Goal: Information Seeking & Learning: Learn about a topic

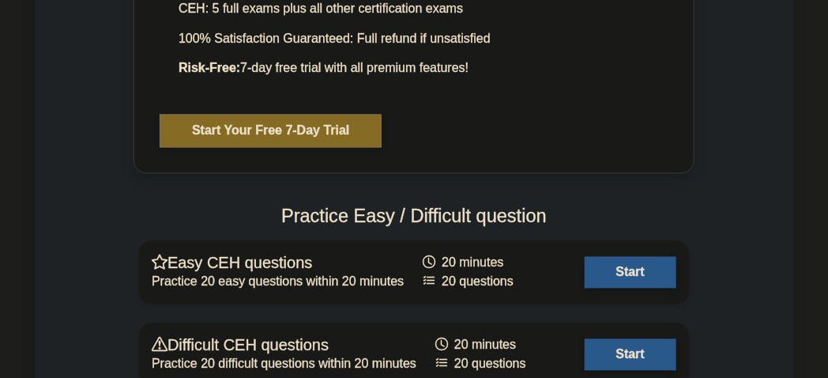
scroll to position [2767, 0]
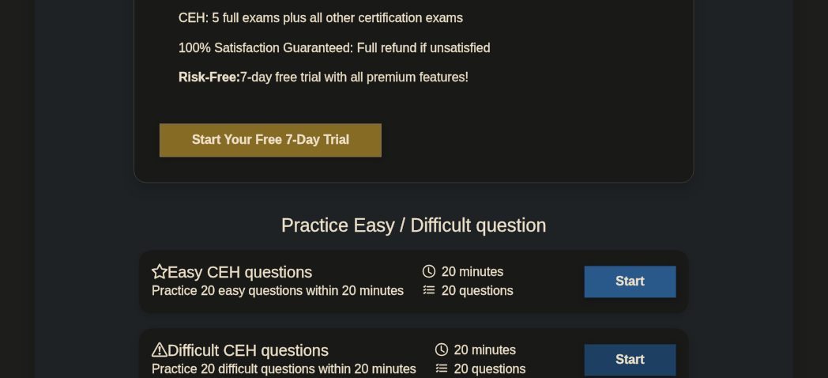
click at [621, 345] on link "Start" at bounding box center [631, 361] width 92 height 32
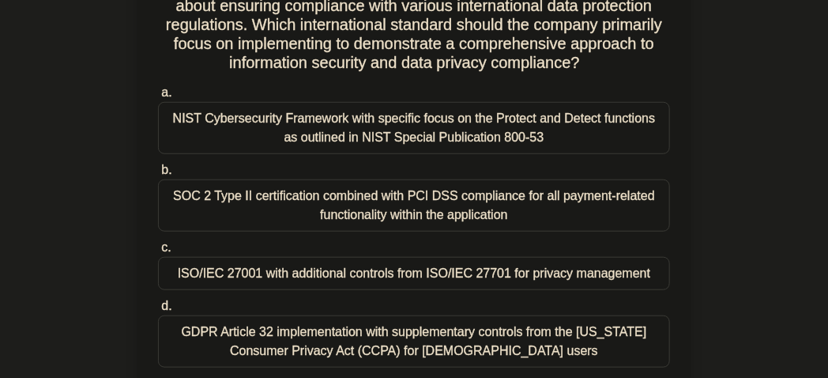
scroll to position [368, 0]
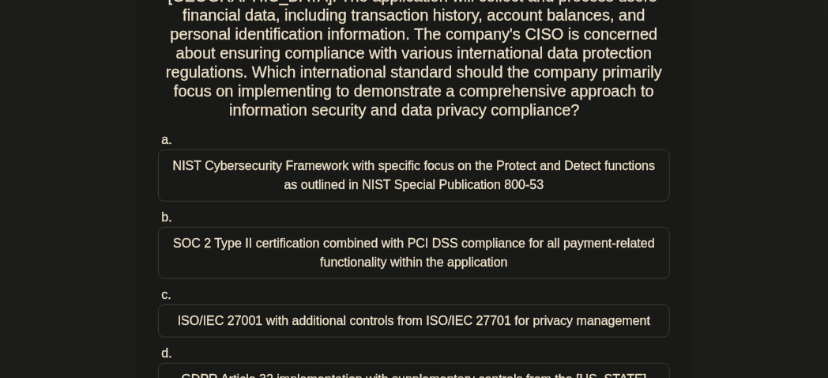
click at [372, 185] on div "NIST Cybersecurity Framework with specific focus on the Protect and Detect func…" at bounding box center [414, 175] width 512 height 52
click at [158, 145] on input "a. NIST Cybersecurity Framework with specific focus on the Protect and Detect f…" at bounding box center [158, 140] width 0 height 10
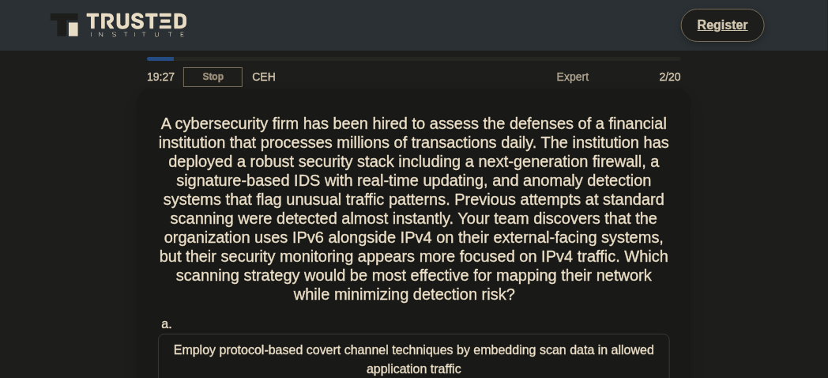
scroll to position [184, 0]
